Goal: Information Seeking & Learning: Find specific fact

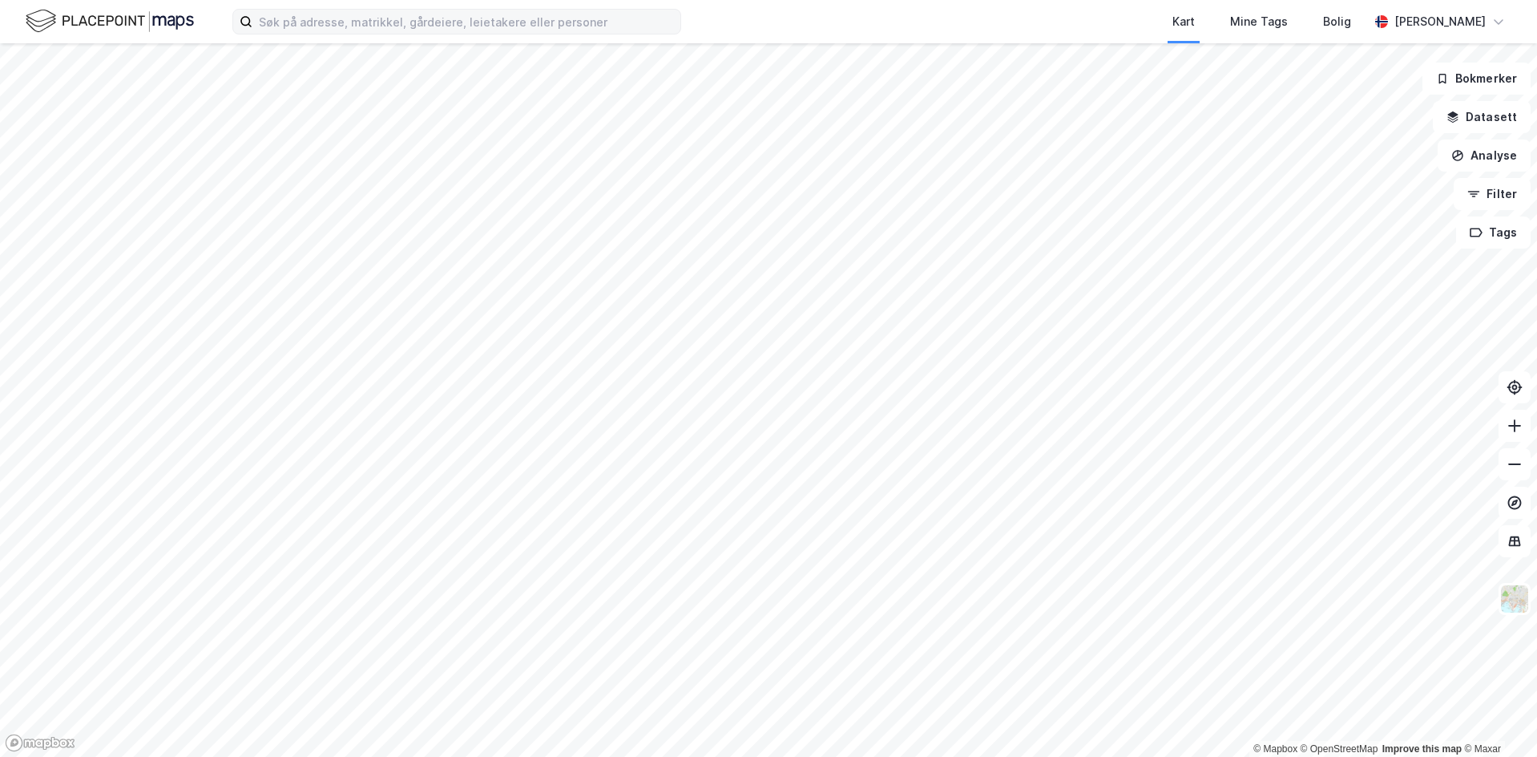
click at [415, 34] on label at bounding box center [456, 22] width 449 height 26
click at [415, 34] on input at bounding box center [466, 22] width 428 height 24
click at [426, 22] on input at bounding box center [466, 22] width 428 height 24
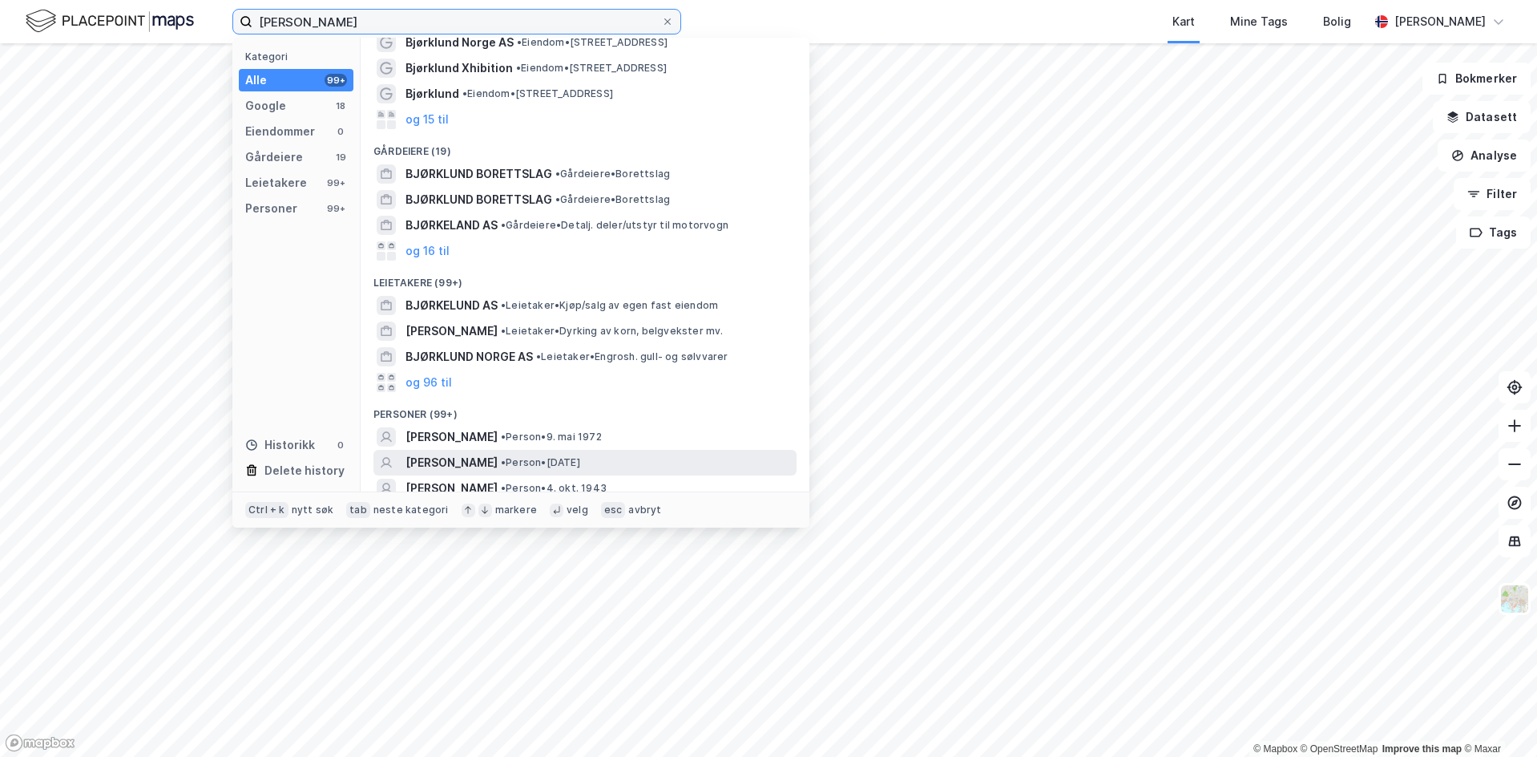
scroll to position [72, 0]
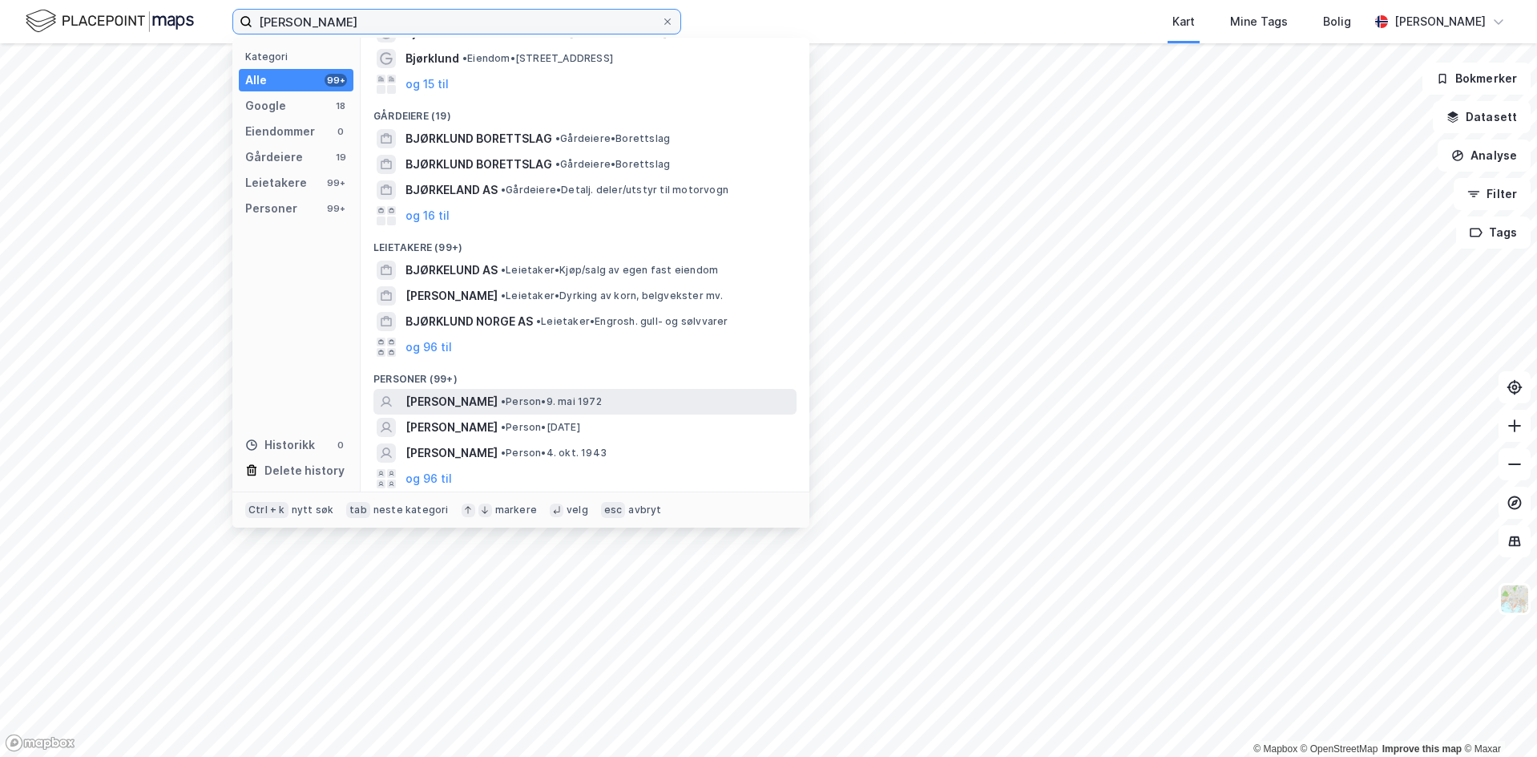
type input "[PERSON_NAME]"
click at [724, 403] on div "[PERSON_NAME] • Person • [DATE]" at bounding box center [600, 401] width 388 height 19
